Goal: Information Seeking & Learning: Learn about a topic

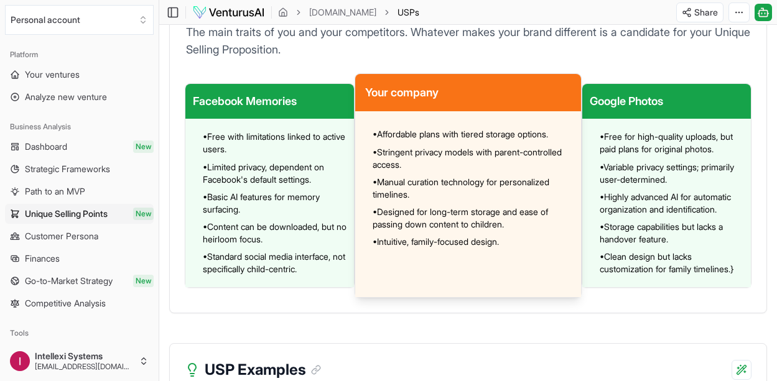
scroll to position [1034, 0]
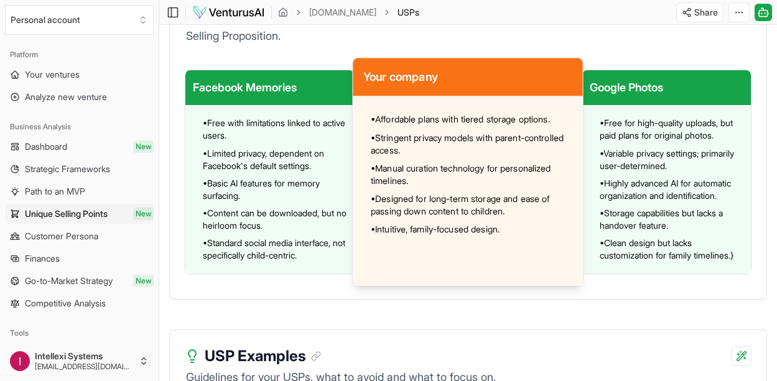
click at [438, 111] on div "Your company • Affordable plans with tiered storage options. • Stringent privac…" at bounding box center [468, 171] width 231 height 229
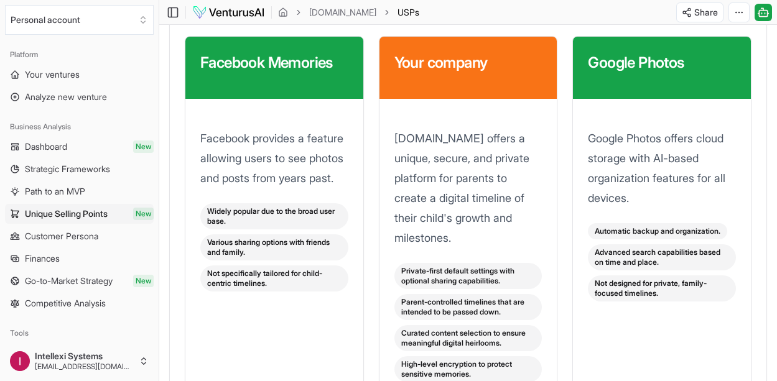
scroll to position [1789, 0]
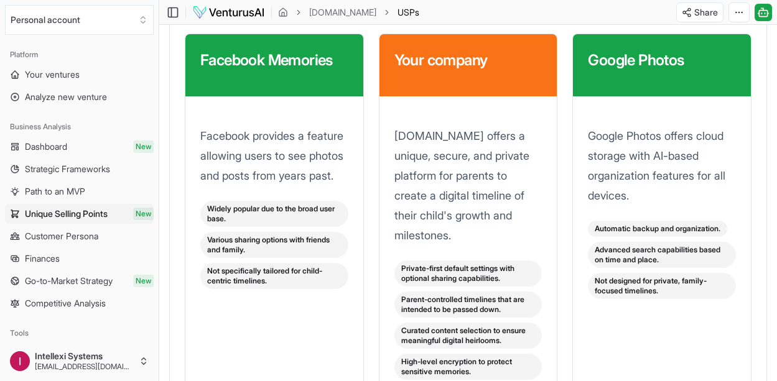
click at [288, 70] on h3 "Facebook Memories" at bounding box center [274, 60] width 148 height 22
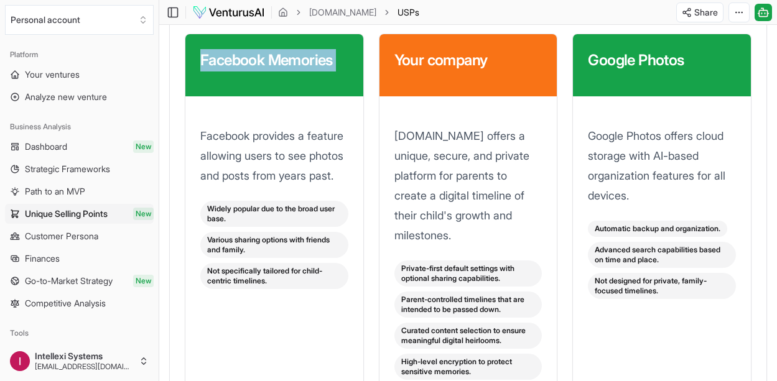
click at [288, 70] on h3 "Facebook Memories" at bounding box center [274, 60] width 148 height 22
copy h3 "Facebook Memories"
drag, startPoint x: 763, startPoint y: 17, endPoint x: 756, endPoint y: 89, distance: 72.5
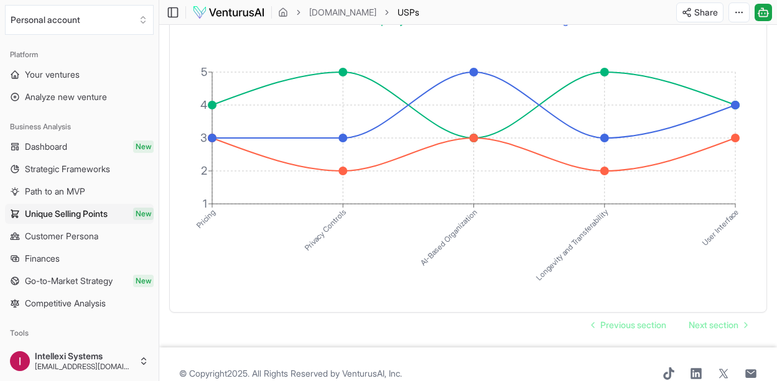
scroll to position [2405, 0]
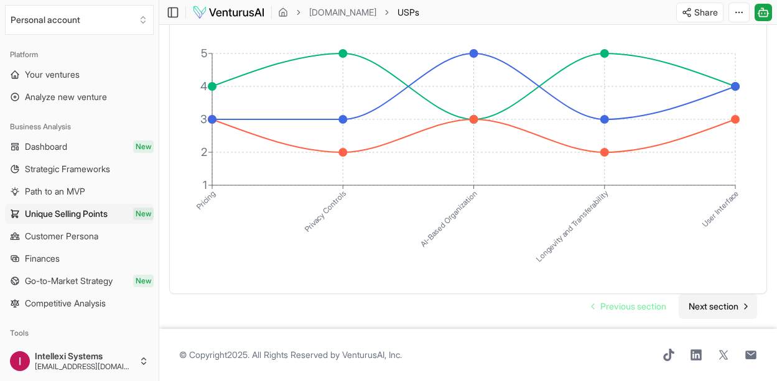
click at [725, 302] on span "Next section" at bounding box center [714, 306] width 50 height 12
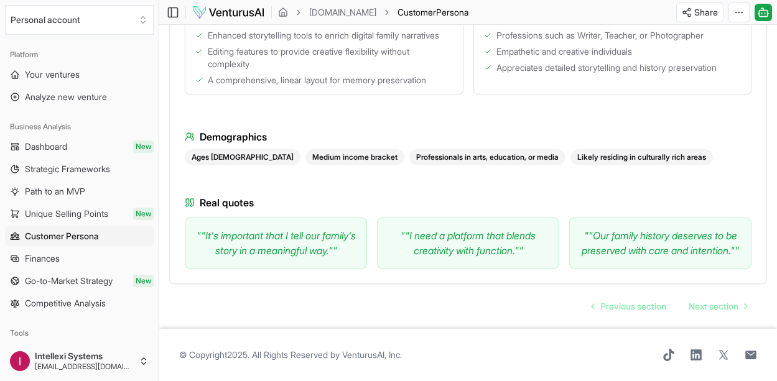
scroll to position [1318, 0]
click at [700, 302] on span "Next section" at bounding box center [714, 306] width 50 height 12
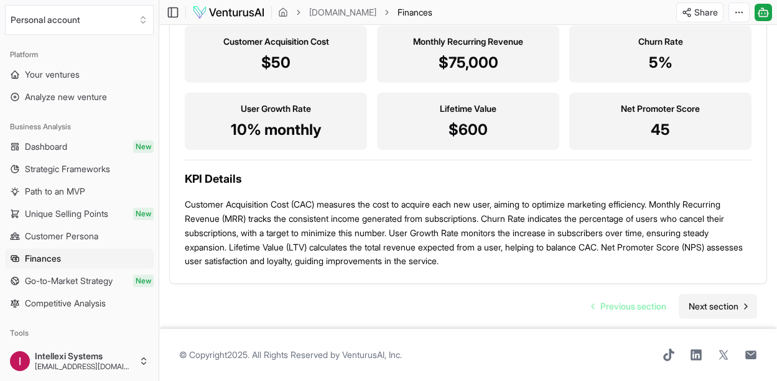
scroll to position [1462, 0]
click at [713, 304] on span "Next section" at bounding box center [714, 306] width 50 height 12
